Goal: Book appointment/travel/reservation

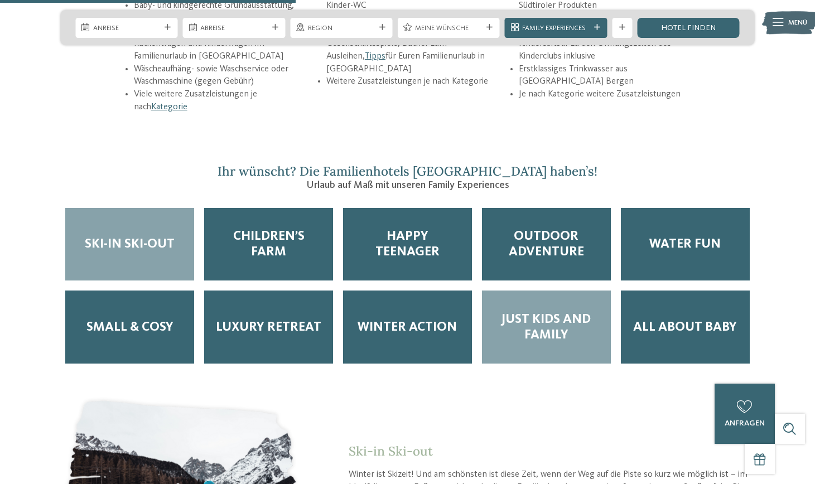
scroll to position [1658, 0]
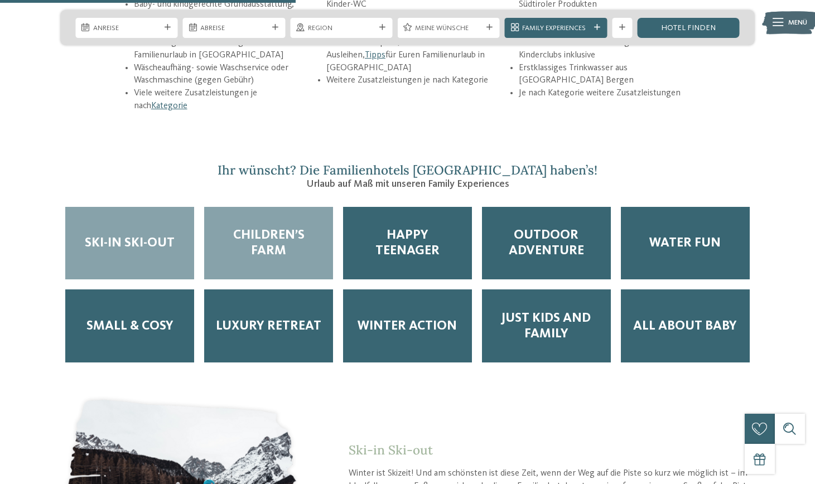
click at [281, 228] on span "Children’s Farm" at bounding box center [268, 243] width 109 height 31
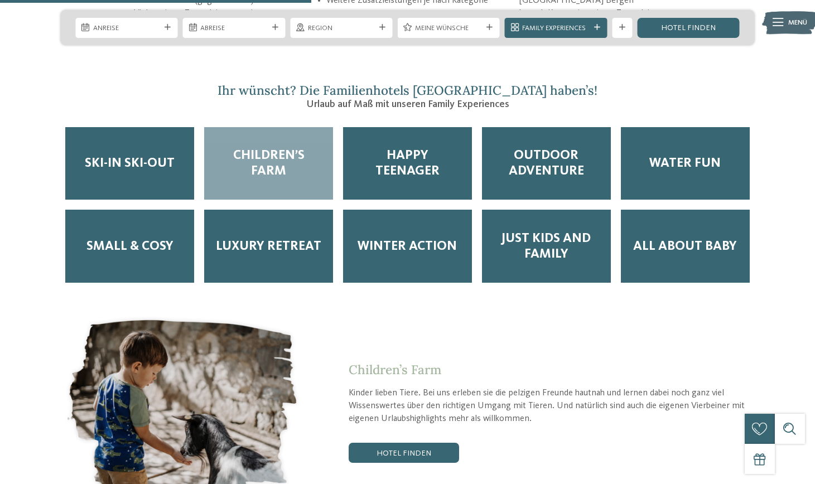
scroll to position [1746, 0]
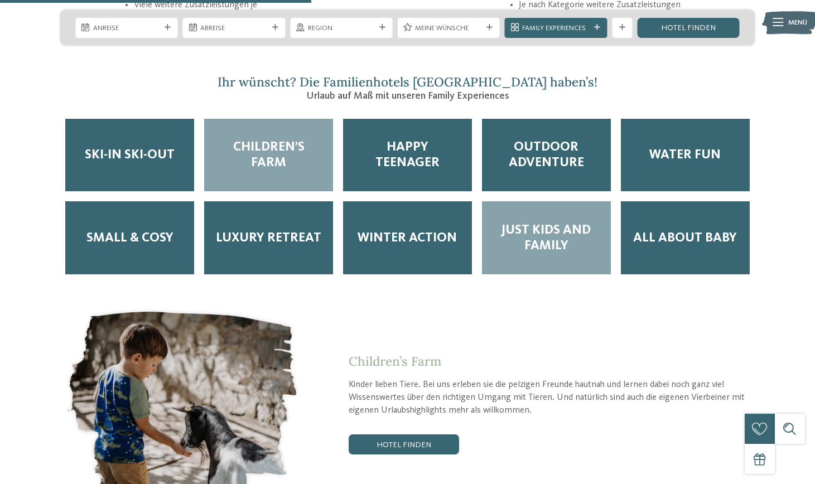
click at [565, 223] on span "Just Kids and Family" at bounding box center [546, 238] width 109 height 31
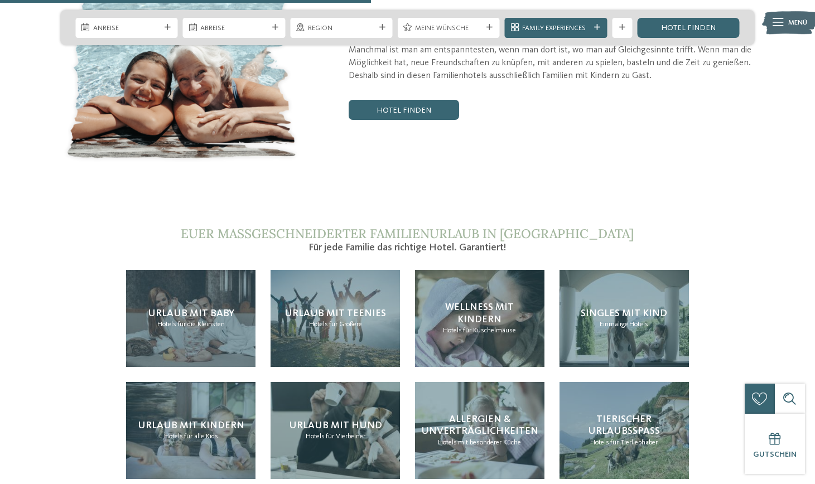
scroll to position [2080, 0]
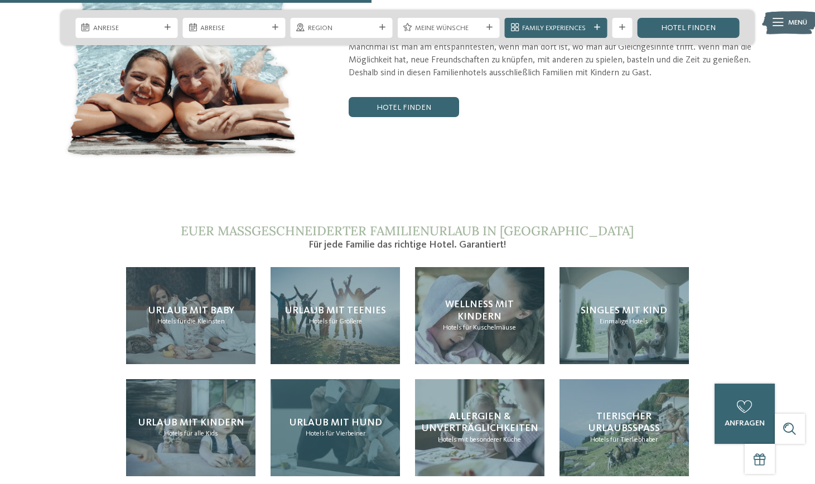
click at [341, 430] on span "für Vierbeiner" at bounding box center [346, 433] width 40 height 7
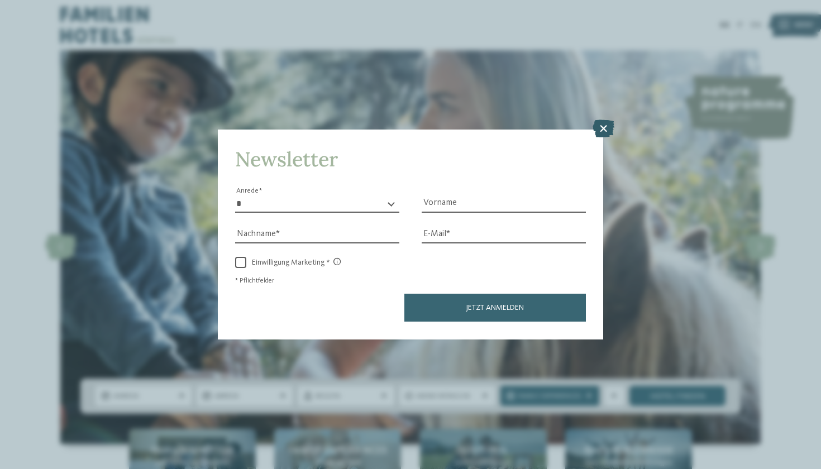
click at [603, 120] on icon at bounding box center [603, 129] width 22 height 18
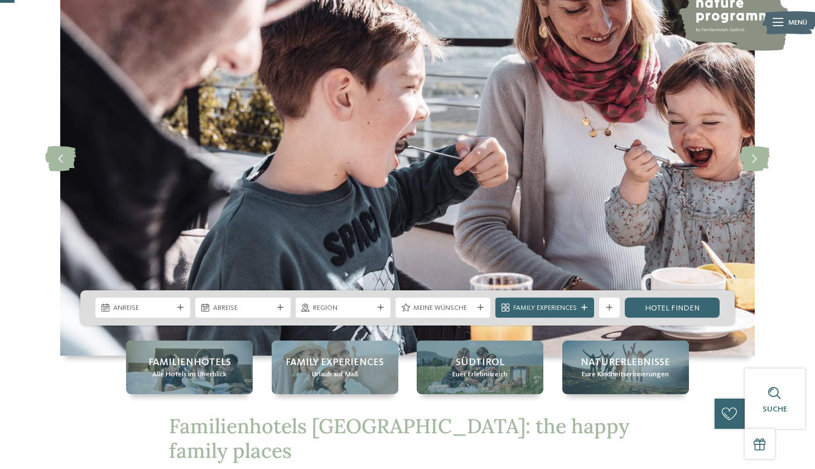
scroll to position [82, 0]
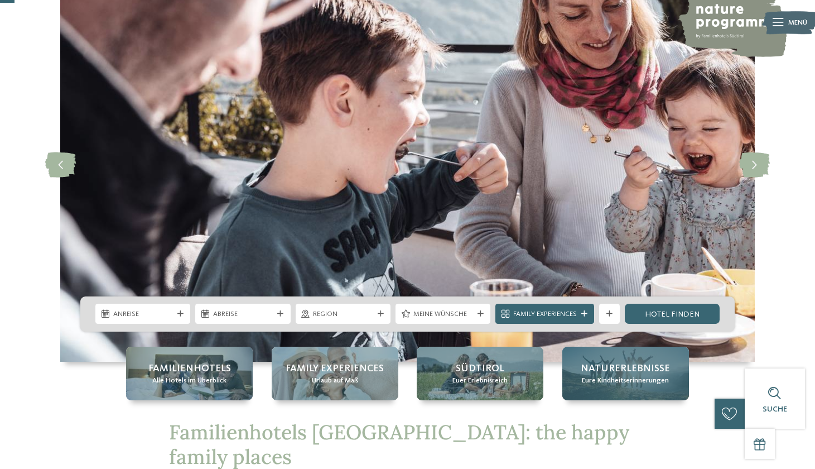
click at [625, 385] on span "Eure Kindheitserinnerungen" at bounding box center [625, 381] width 87 height 10
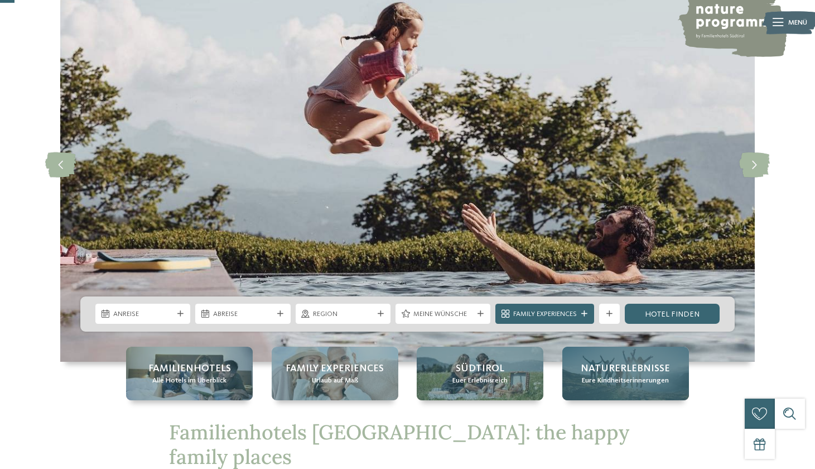
click at [625, 386] on div "Naturerlebnisse Eure Kindheitserinnerungen" at bounding box center [626, 374] width 127 height 54
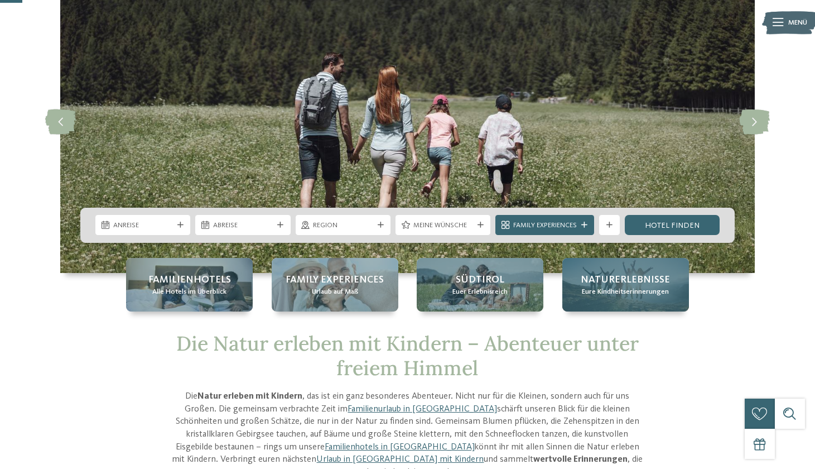
click at [628, 288] on span "Eure Kindheitserinnerungen" at bounding box center [625, 292] width 87 height 10
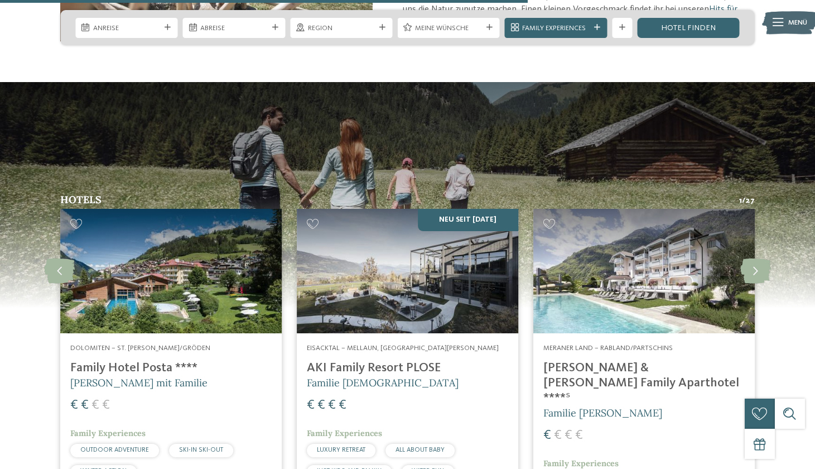
scroll to position [1932, 0]
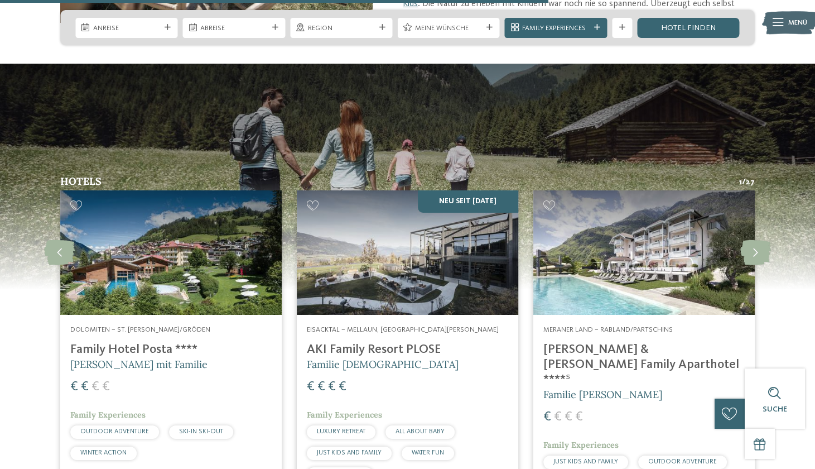
click at [90, 342] on h4 "Family Hotel Posta ****" at bounding box center [170, 349] width 201 height 15
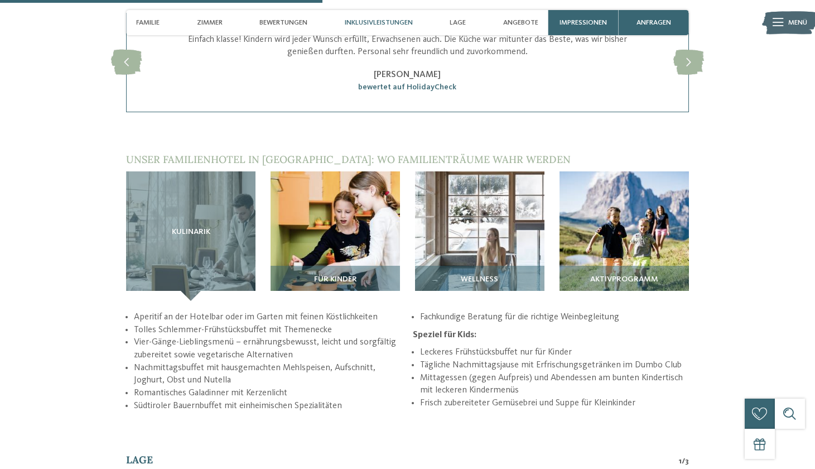
scroll to position [1351, 0]
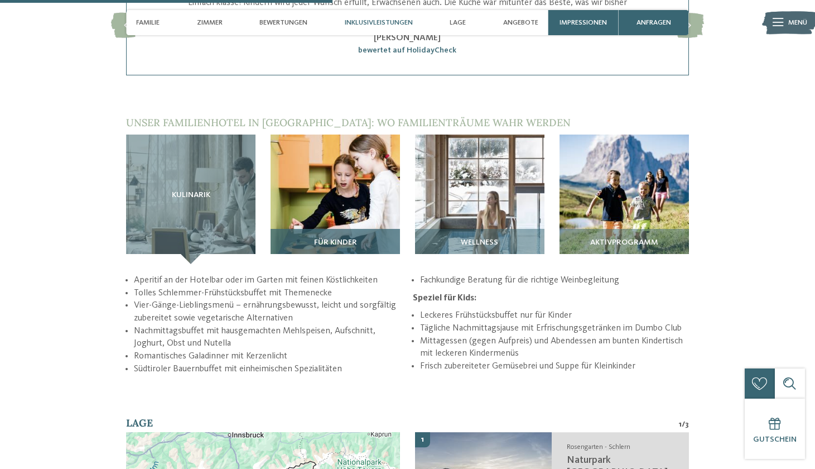
click at [336, 229] on div "Für Kinder" at bounding box center [335, 246] width 129 height 35
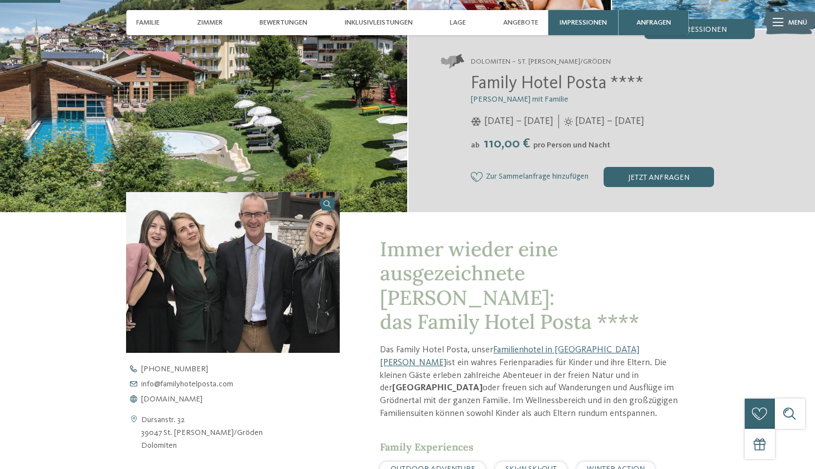
scroll to position [308, 0]
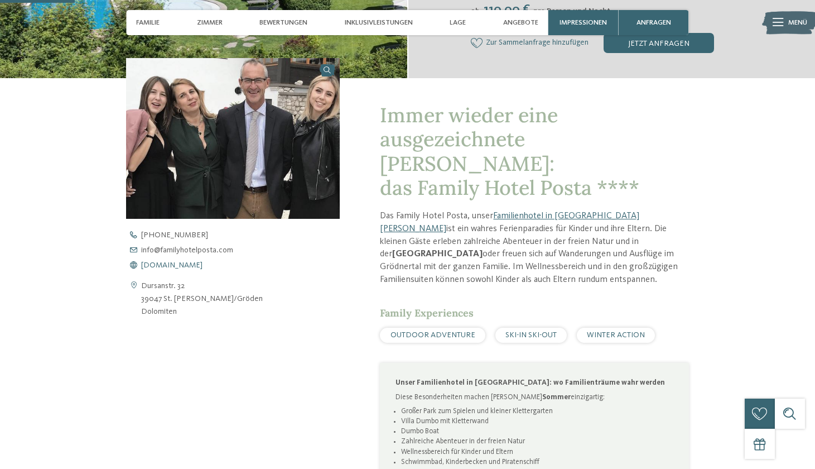
click at [203, 266] on span "[DOMAIN_NAME]" at bounding box center [171, 265] width 61 height 8
